Goal: Check status: Check status

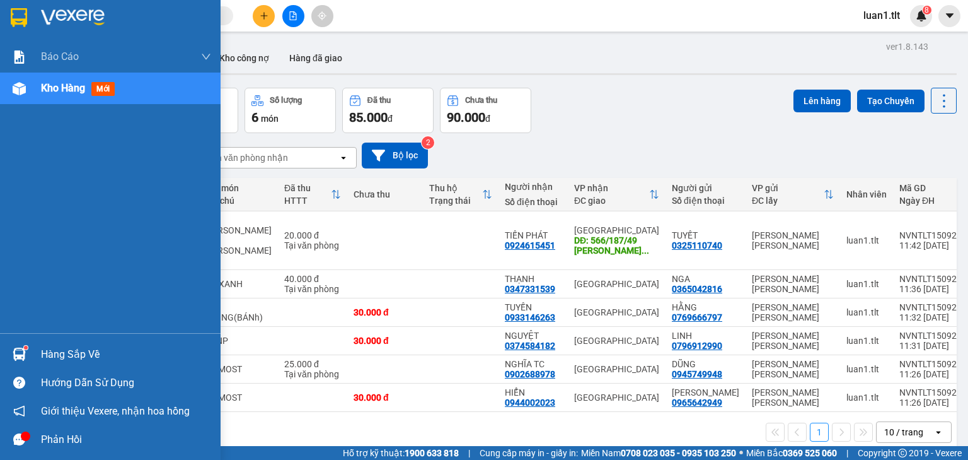
click at [20, 14] on img at bounding box center [19, 17] width 16 height 19
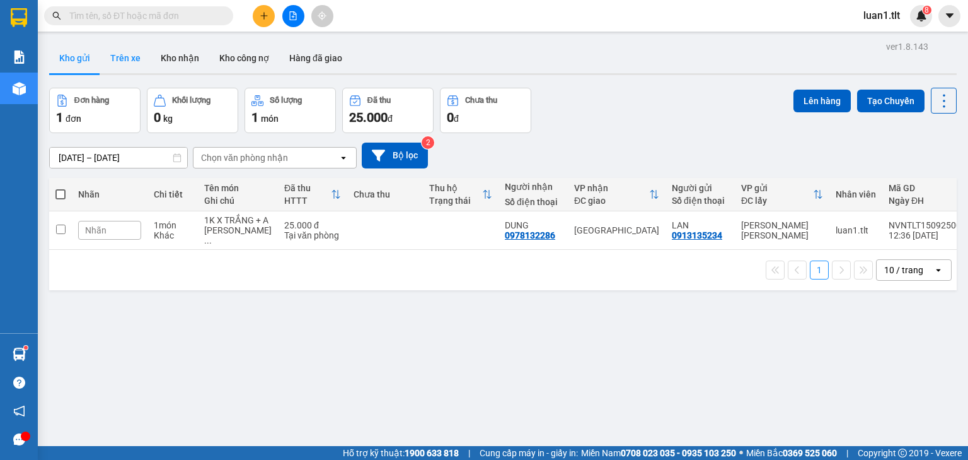
click at [124, 51] on button "Trên xe" at bounding box center [125, 58] width 50 height 30
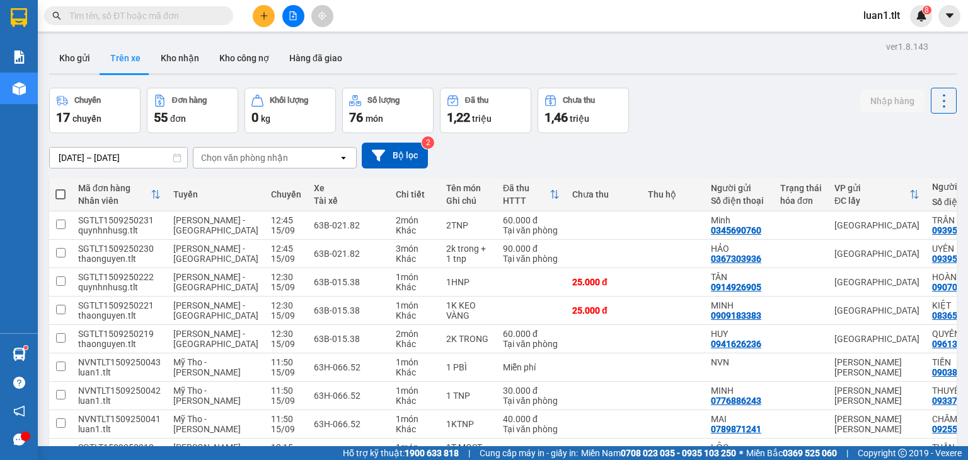
click at [114, 15] on input "text" at bounding box center [143, 16] width 149 height 14
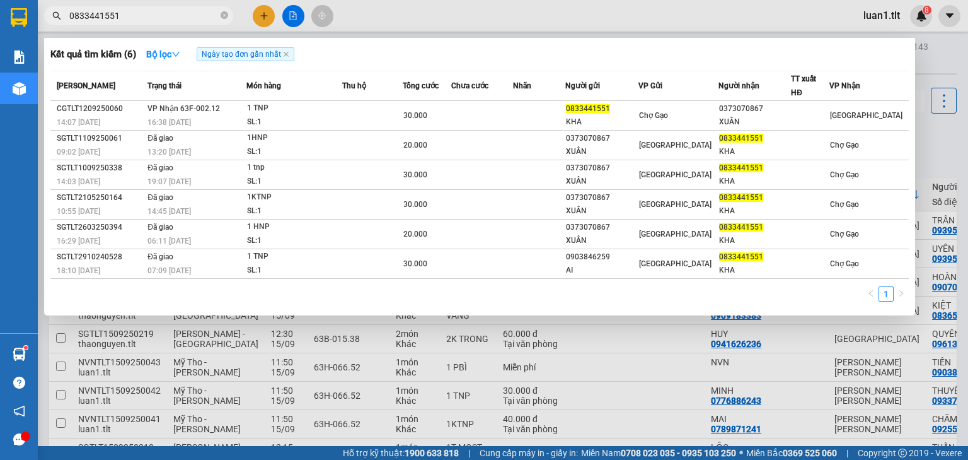
type input "0833441551"
click at [169, 55] on strong "Bộ lọc" at bounding box center [163, 54] width 34 height 10
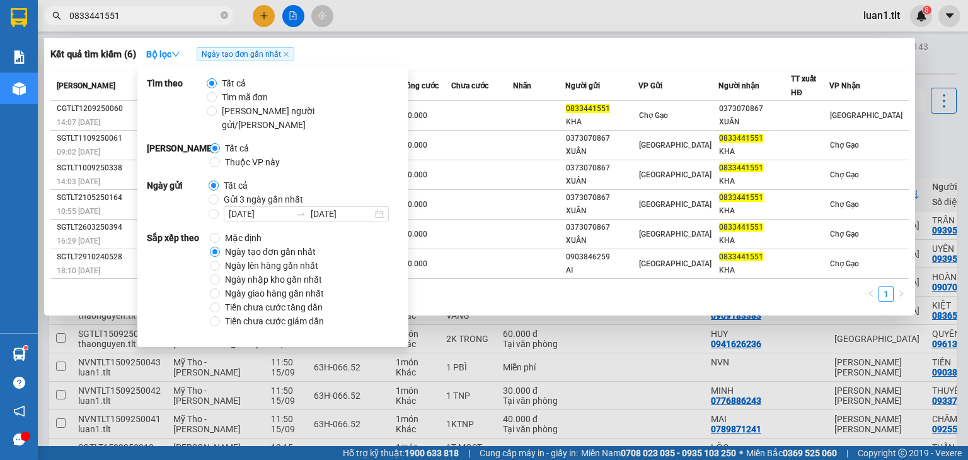
click at [420, 13] on div at bounding box center [484, 230] width 968 height 460
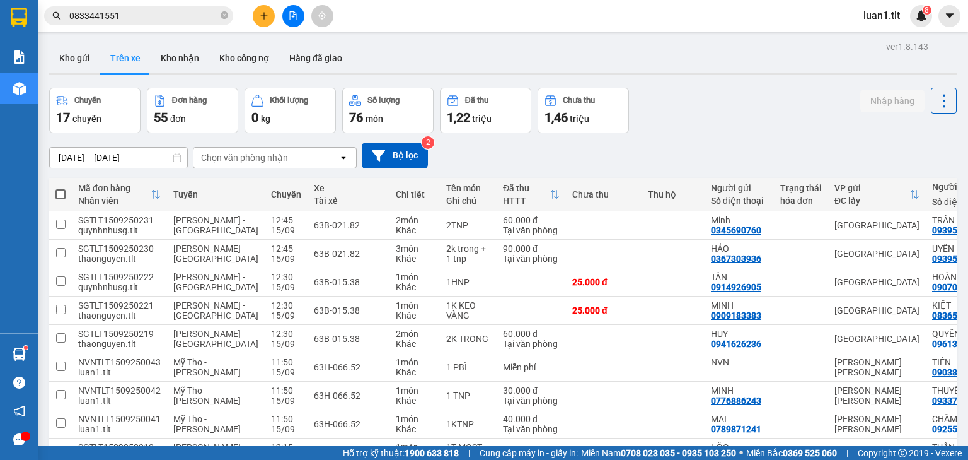
click at [121, 9] on input "0833441551" at bounding box center [143, 16] width 149 height 14
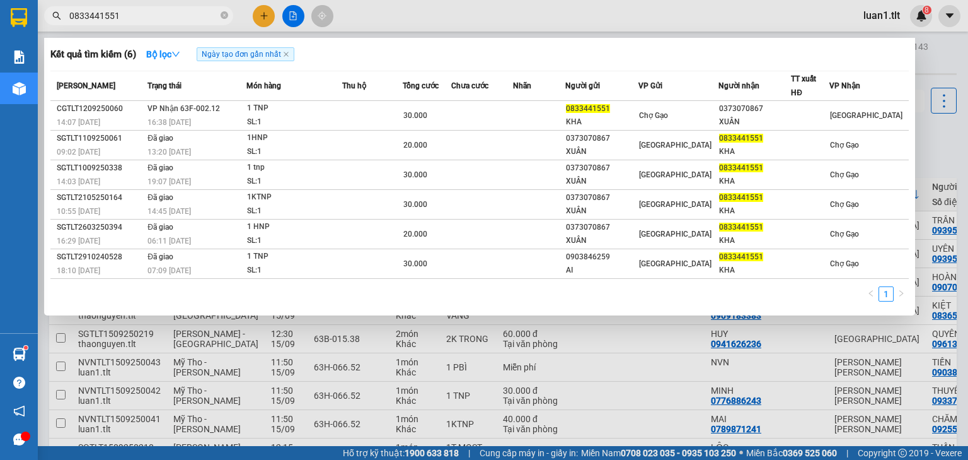
click at [143, 14] on input "0833441551" at bounding box center [143, 16] width 149 height 14
click at [119, 10] on input "0833441551" at bounding box center [143, 16] width 149 height 14
click at [161, 54] on strong "Bộ lọc" at bounding box center [163, 54] width 34 height 10
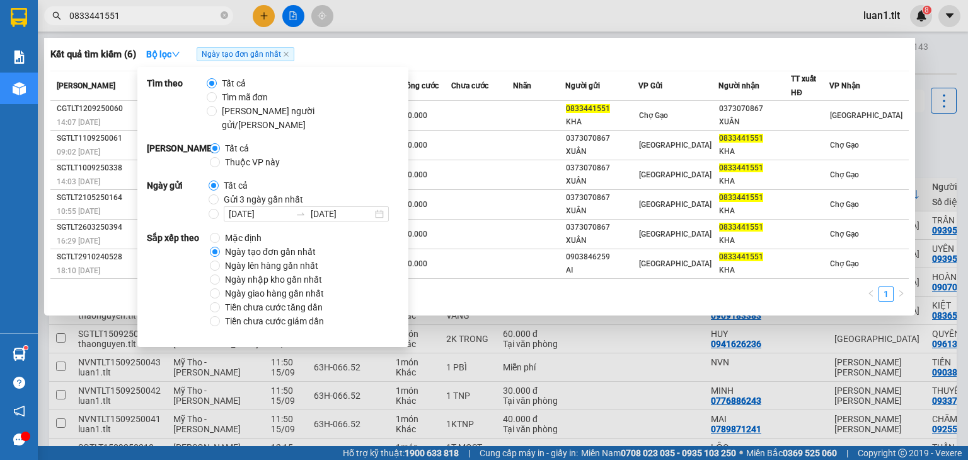
click at [451, 35] on div at bounding box center [484, 230] width 968 height 460
